Goal: Entertainment & Leisure: Consume media (video, audio)

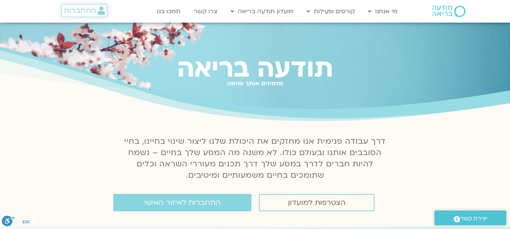
click at [84, 7] on span "התחברות" at bounding box center [80, 10] width 32 height 8
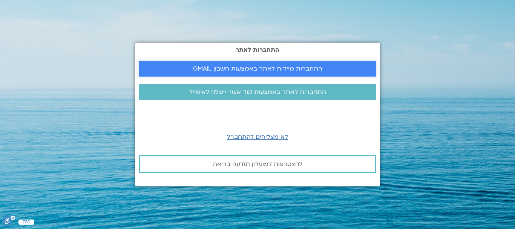
click at [197, 68] on span "התחברות מיידית לאתר באמצעות חשבון GMAIL" at bounding box center [257, 68] width 129 height 7
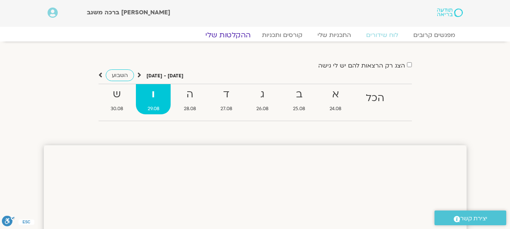
click at [242, 32] on link "ההקלטות שלי" at bounding box center [227, 35] width 63 height 9
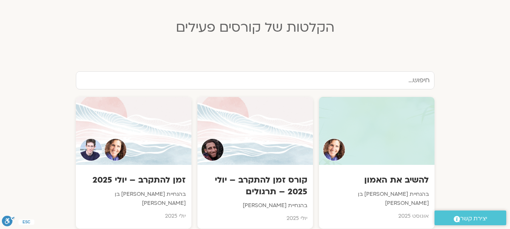
scroll to position [215, 0]
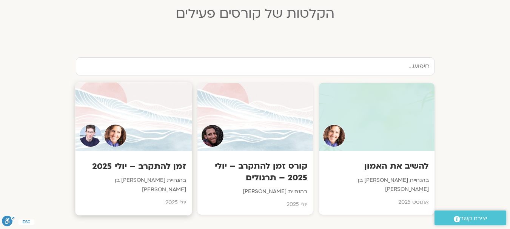
click at [164, 137] on div at bounding box center [133, 117] width 117 height 69
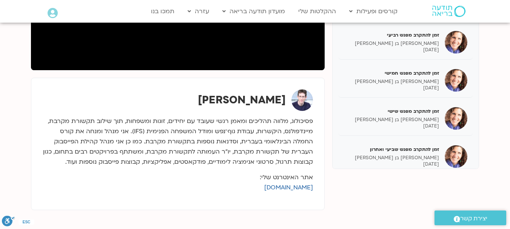
scroll to position [216, 0]
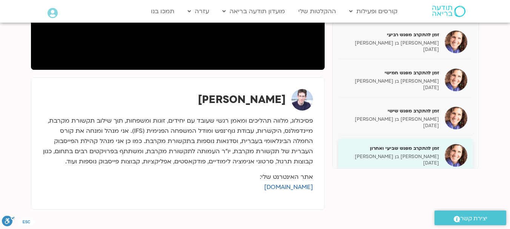
click at [403, 151] on h5 "זמן להתקרב מפגש שביעי ואחרון" at bounding box center [391, 148] width 95 height 7
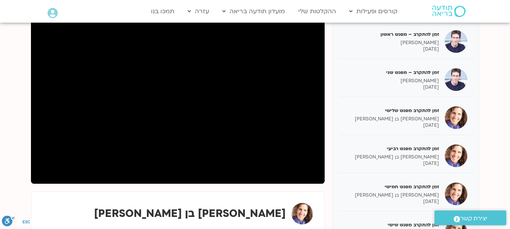
scroll to position [102, 0]
